Goal: Navigation & Orientation: Find specific page/section

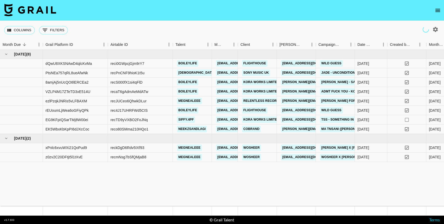
click at [438, 12] on icon "open drawer" at bounding box center [438, 10] width 6 height 6
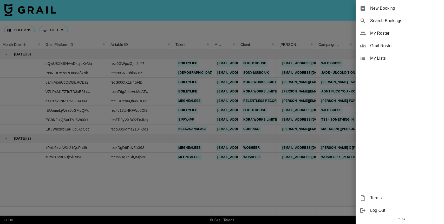
click at [382, 35] on span "My Roster" at bounding box center [406, 33] width 70 height 6
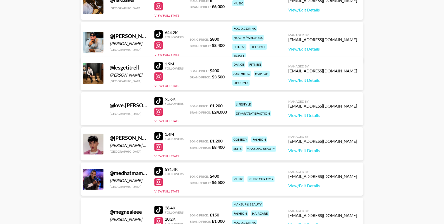
scroll to position [336, 0]
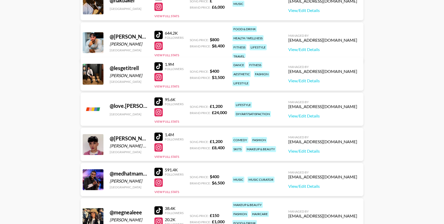
click at [161, 31] on div at bounding box center [159, 35] width 8 height 8
click at [161, 42] on div at bounding box center [159, 46] width 8 height 8
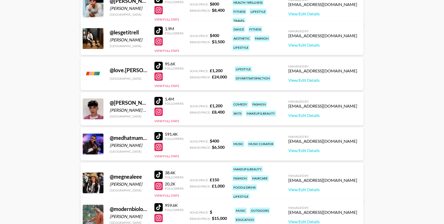
scroll to position [386, 0]
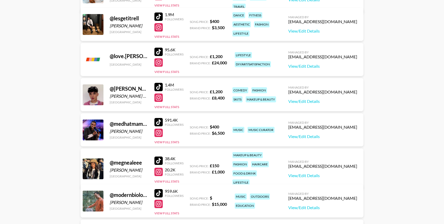
click at [160, 87] on div at bounding box center [159, 87] width 8 height 8
click at [160, 97] on div at bounding box center [159, 97] width 8 height 8
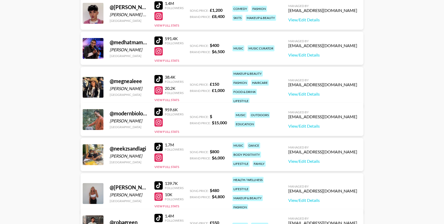
scroll to position [469, 0]
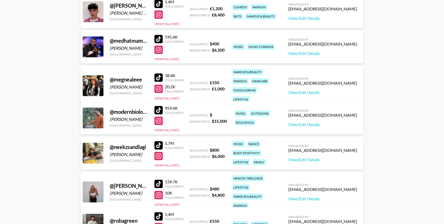
click at [160, 110] on div at bounding box center [159, 110] width 8 height 8
click at [160, 117] on div at bounding box center [159, 121] width 8 height 8
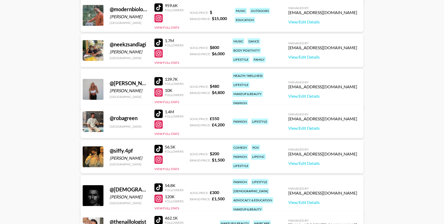
scroll to position [572, 0]
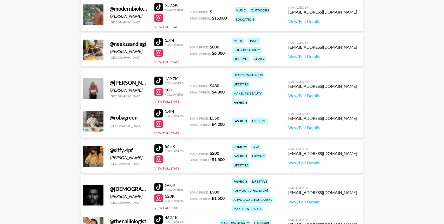
click at [160, 112] on div at bounding box center [159, 113] width 8 height 8
click at [160, 122] on div at bounding box center [159, 124] width 8 height 8
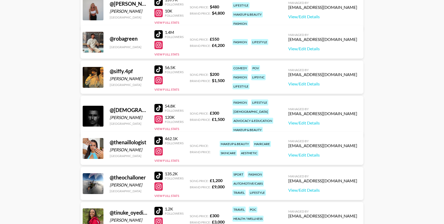
scroll to position [659, 0]
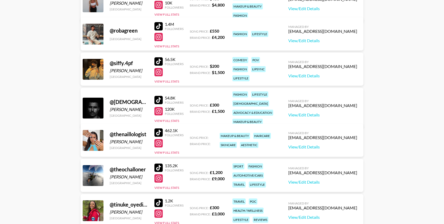
click at [161, 132] on div at bounding box center [159, 132] width 8 height 8
click at [160, 145] on div at bounding box center [159, 143] width 8 height 8
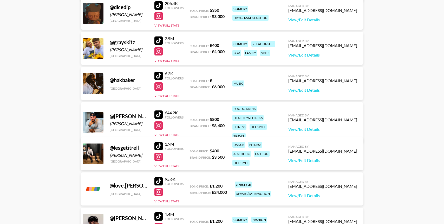
scroll to position [255, 0]
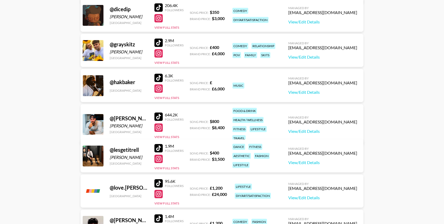
click at [158, 148] on div at bounding box center [159, 148] width 8 height 8
click at [158, 157] on div at bounding box center [159, 159] width 8 height 8
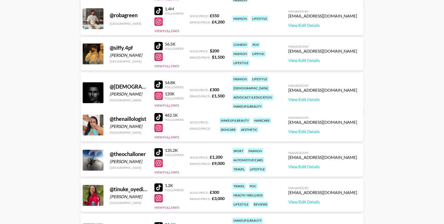
scroll to position [675, 0]
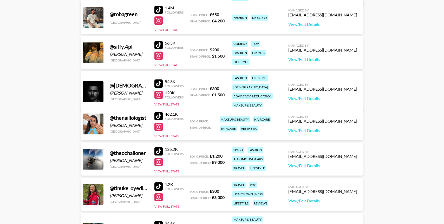
click at [159, 145] on div "135.2K Followers View Full Stats" at bounding box center [169, 158] width 29 height 29
click at [159, 152] on div at bounding box center [159, 151] width 8 height 8
click at [159, 161] on div at bounding box center [159, 162] width 8 height 8
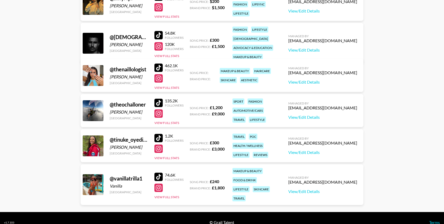
scroll to position [733, 0]
